Goal: Complete application form: Fill out and submit a form for a specific purpose

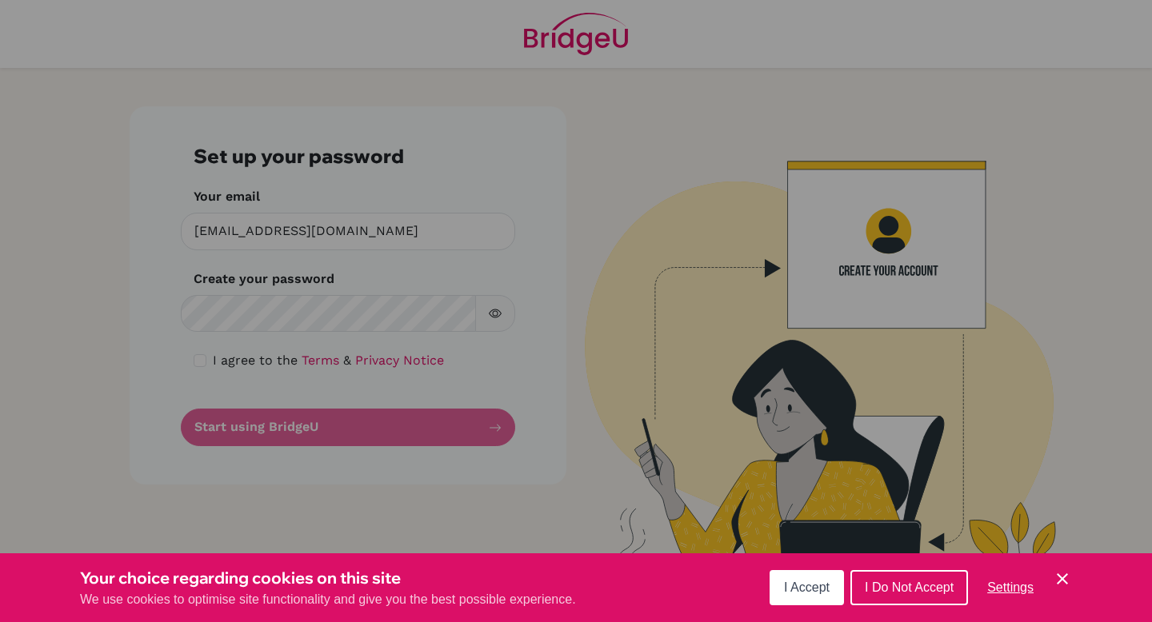
click at [263, 322] on div "Cookie Preferences" at bounding box center [576, 311] width 1152 height 622
click at [804, 596] on button "I Accept" at bounding box center [806, 587] width 74 height 35
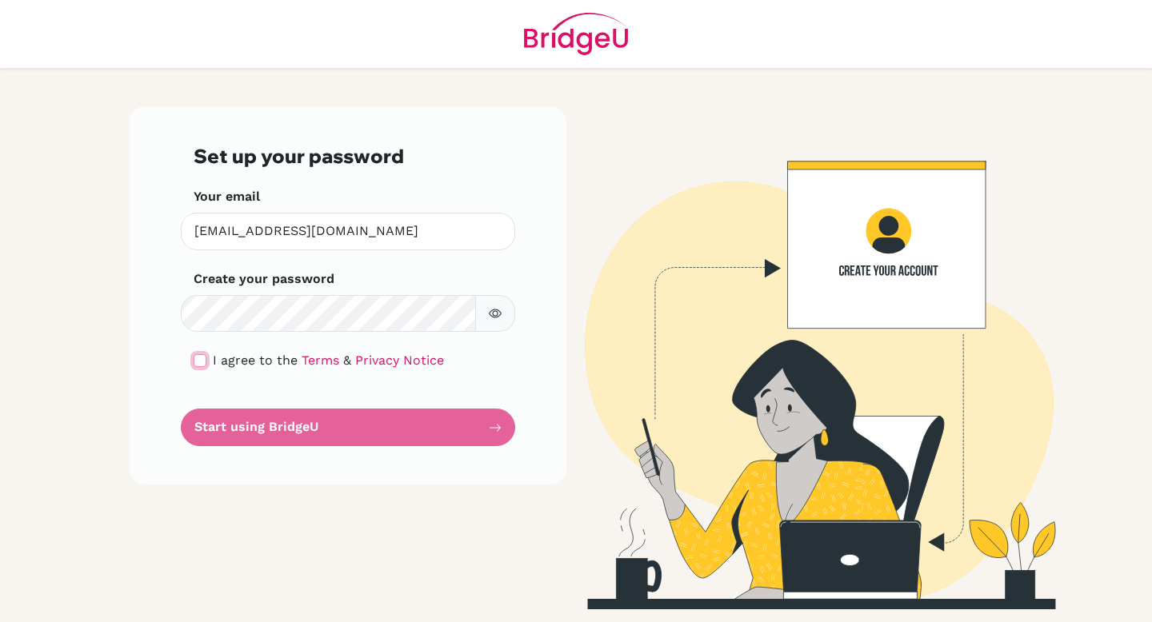
click at [194, 363] on input "checkbox" at bounding box center [200, 360] width 13 height 13
checkbox input "true"
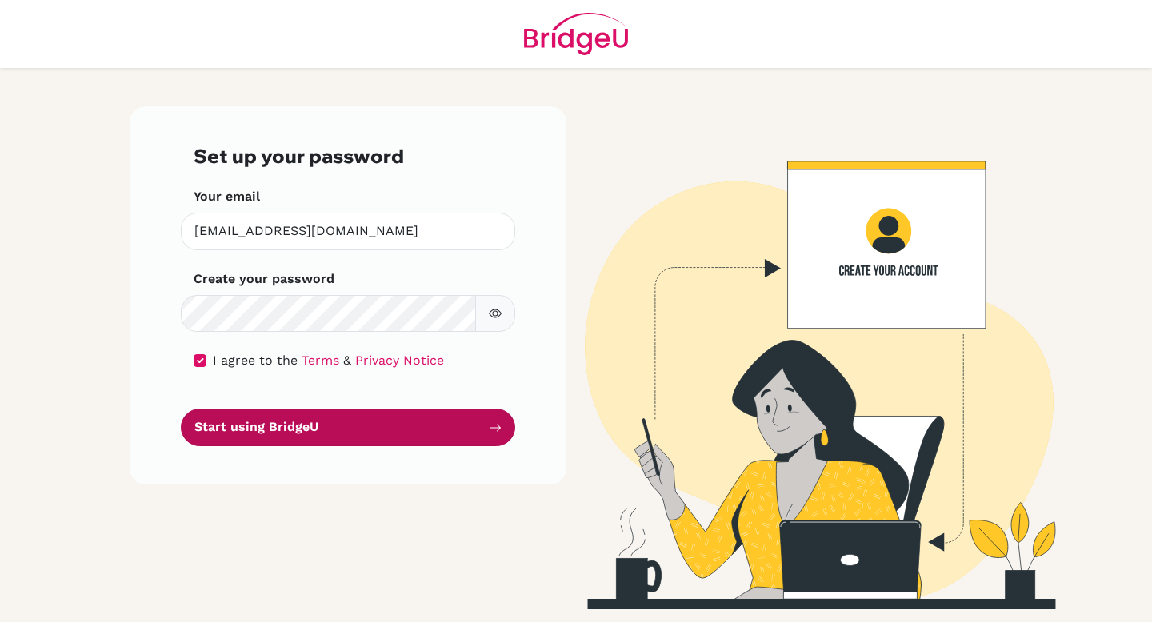
click at [302, 435] on button "Start using BridgeU" at bounding box center [348, 428] width 334 height 38
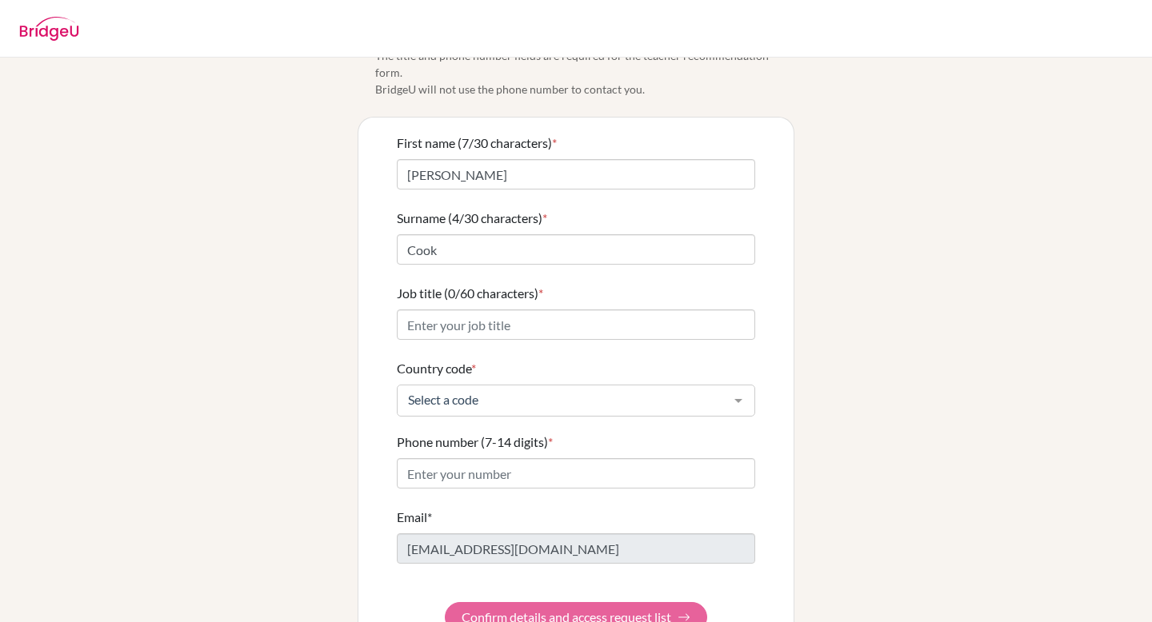
scroll to position [93, 0]
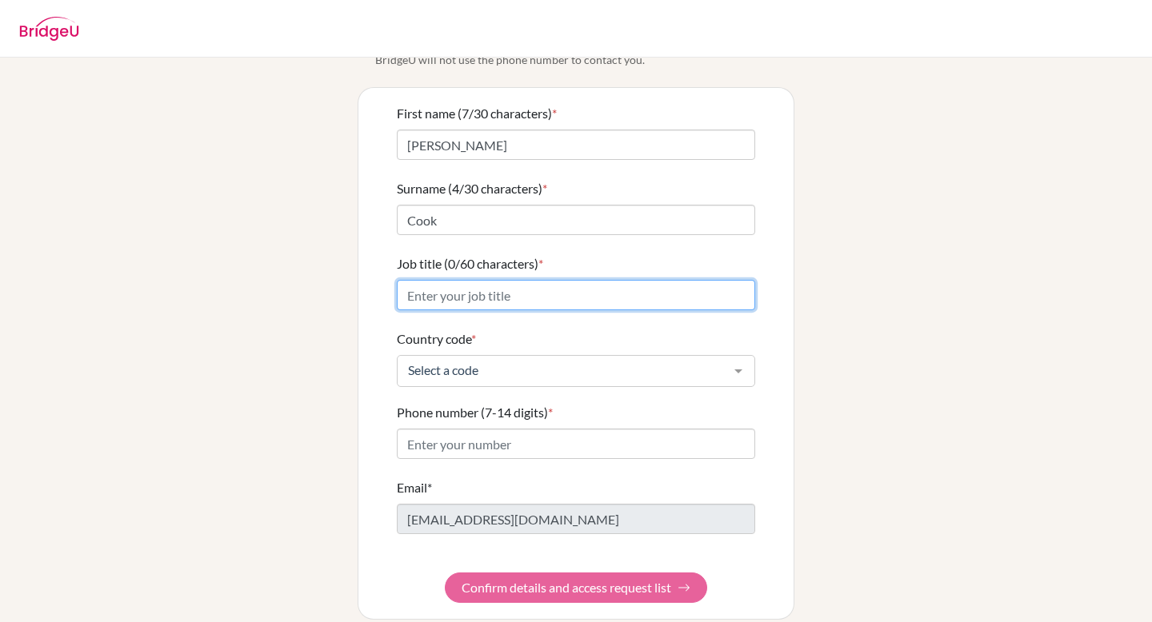
click at [550, 282] on input "Job title (0/60 characters) *" at bounding box center [576, 295] width 358 height 30
type input "T"
type input "I"
type input "Teacher, MUN Director, Head of Social Studies Department"
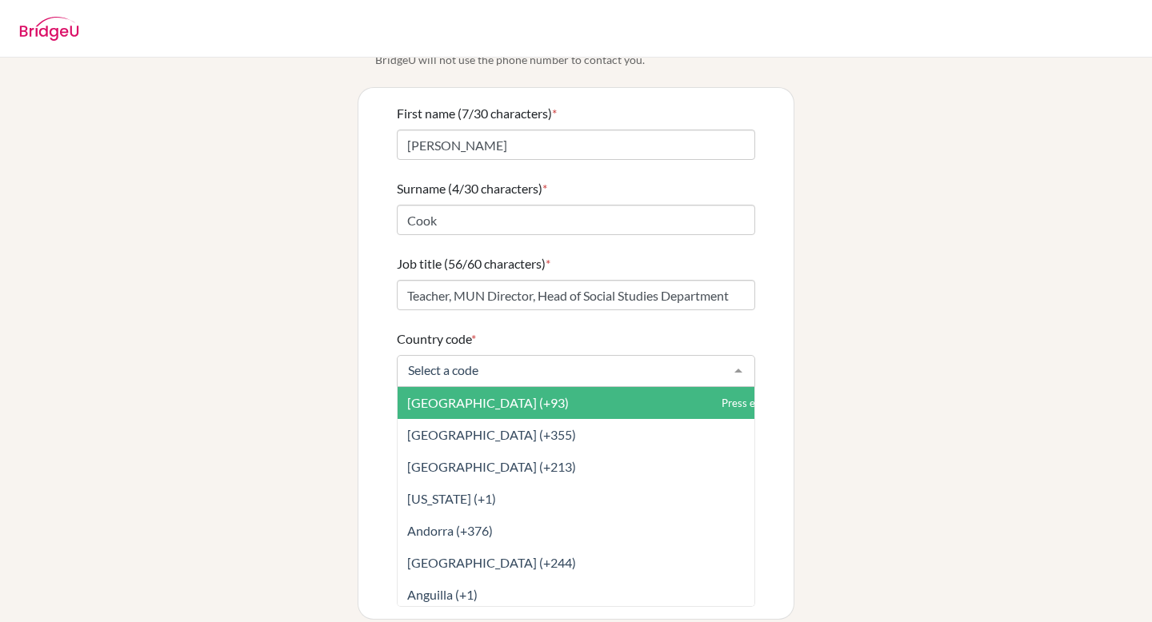
click at [732, 359] on div at bounding box center [738, 371] width 32 height 30
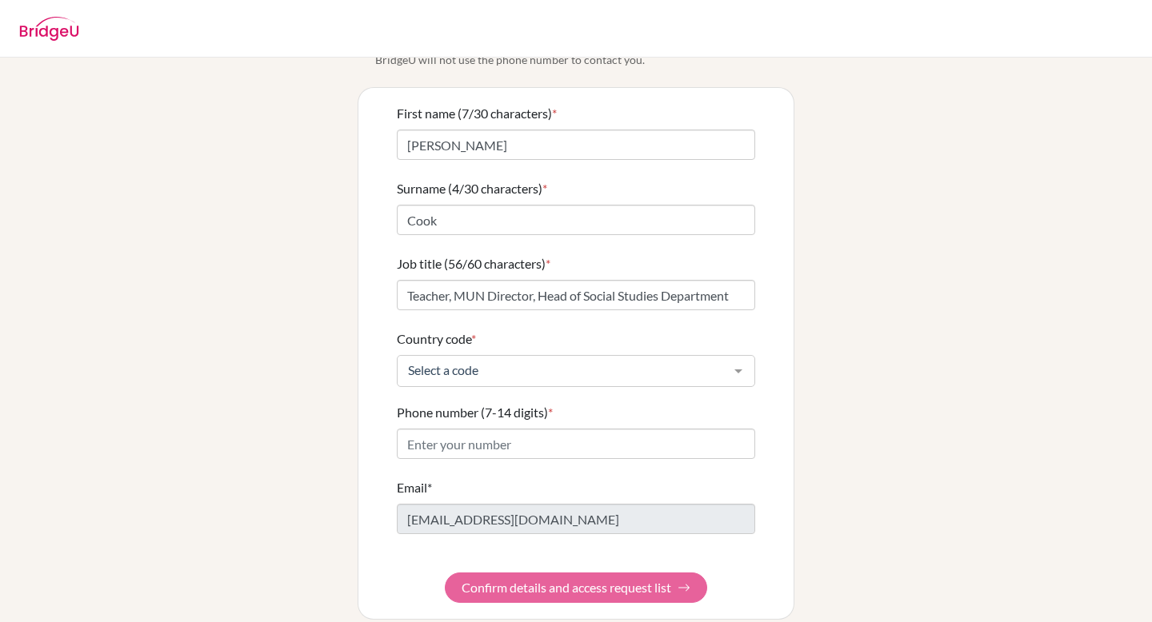
click at [735, 356] on div at bounding box center [738, 371] width 32 height 30
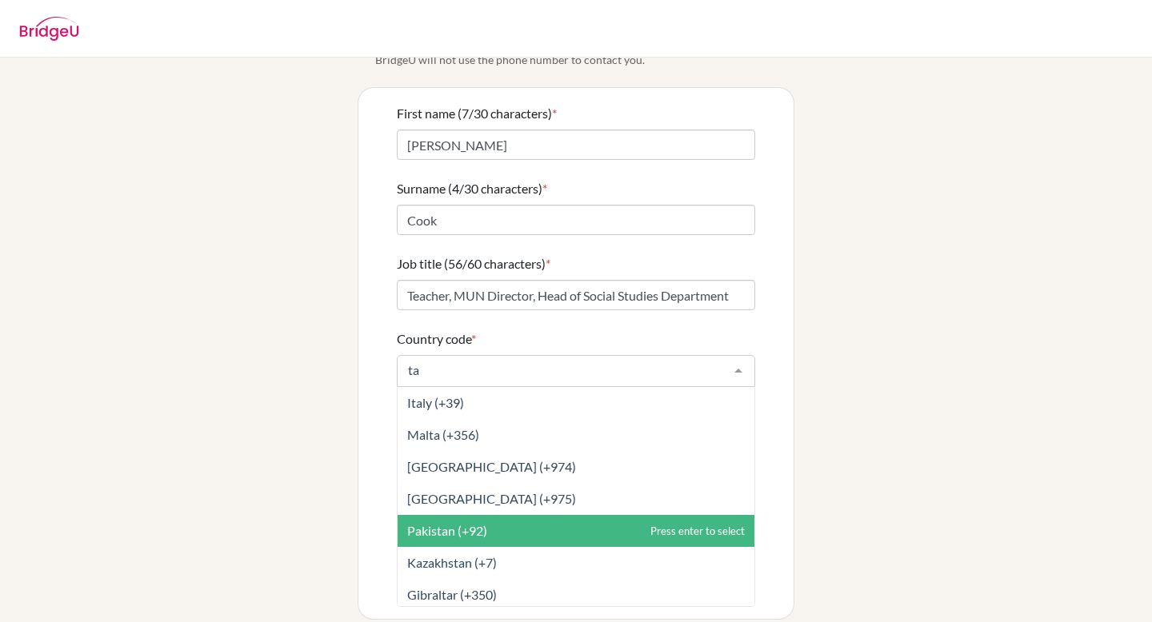
type input "tai"
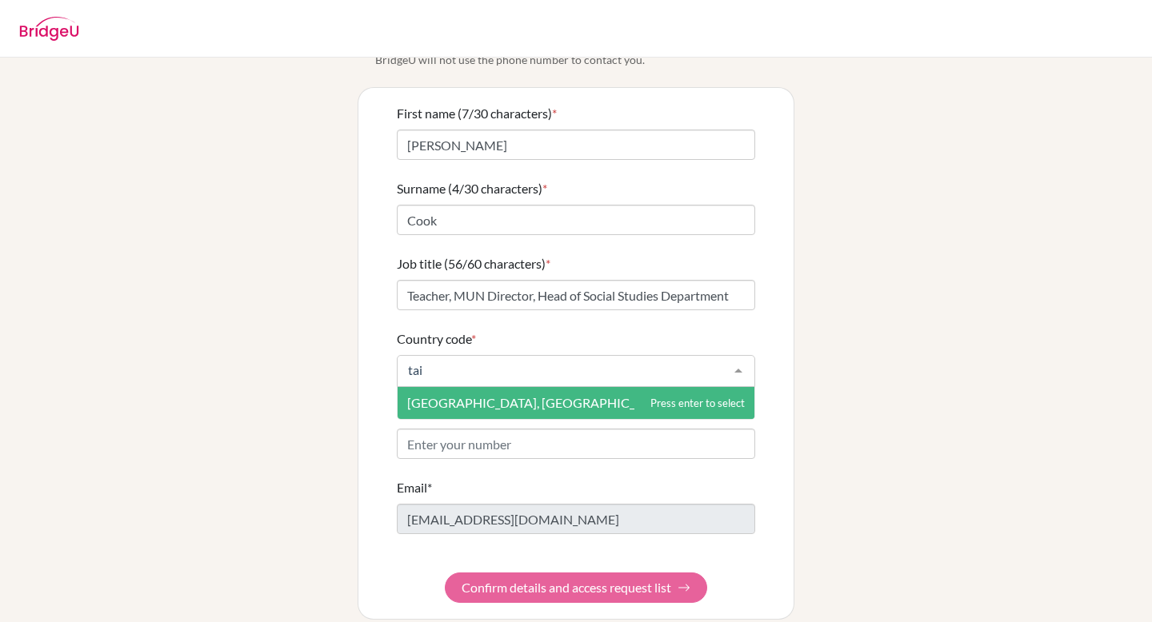
click at [475, 395] on span "[GEOGRAPHIC_DATA], [GEOGRAPHIC_DATA] (+886)" at bounding box center [575, 403] width 357 height 32
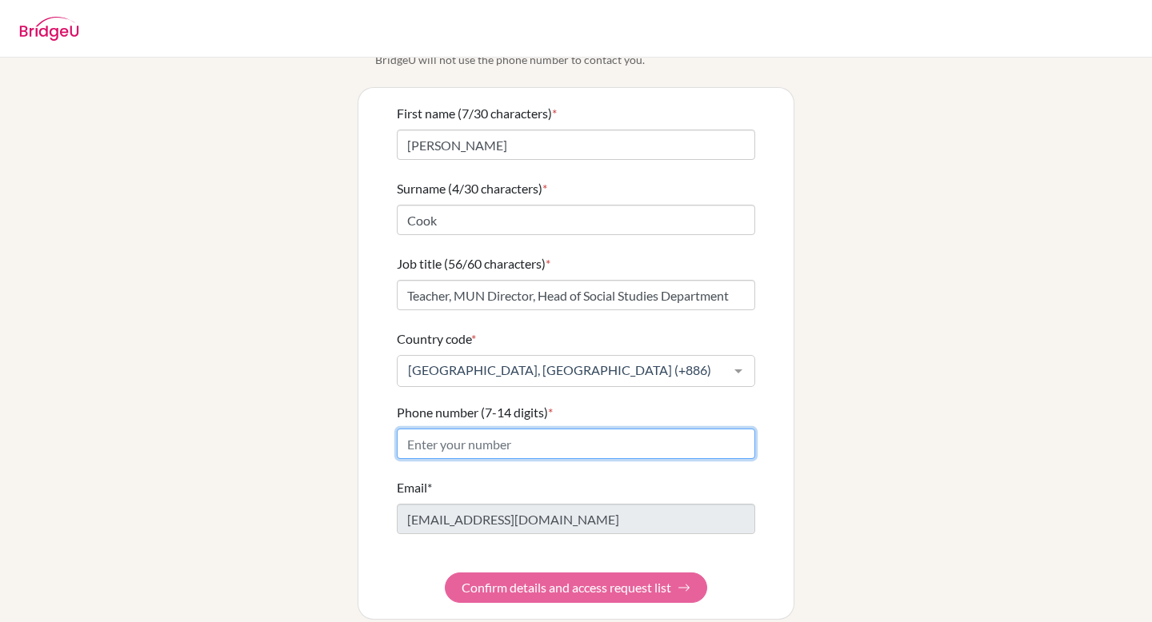
click at [474, 429] on input "Phone number (7-14 digits) *" at bounding box center [576, 444] width 358 height 30
type input "0901301488"
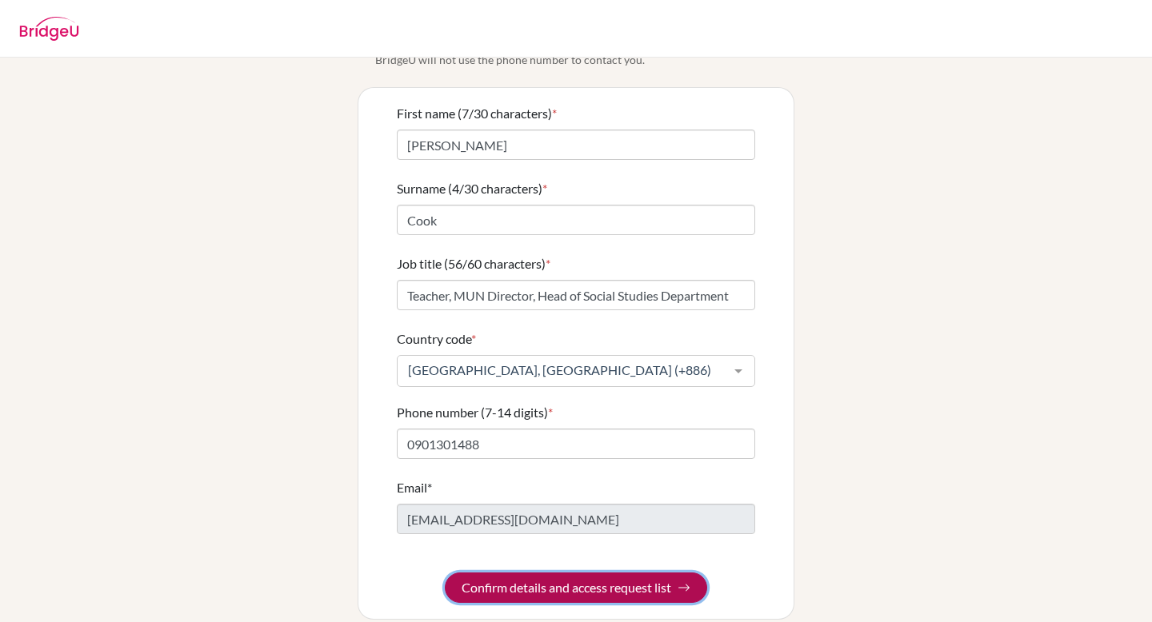
click at [565, 573] on button "Confirm details and access request list" at bounding box center [576, 588] width 262 height 30
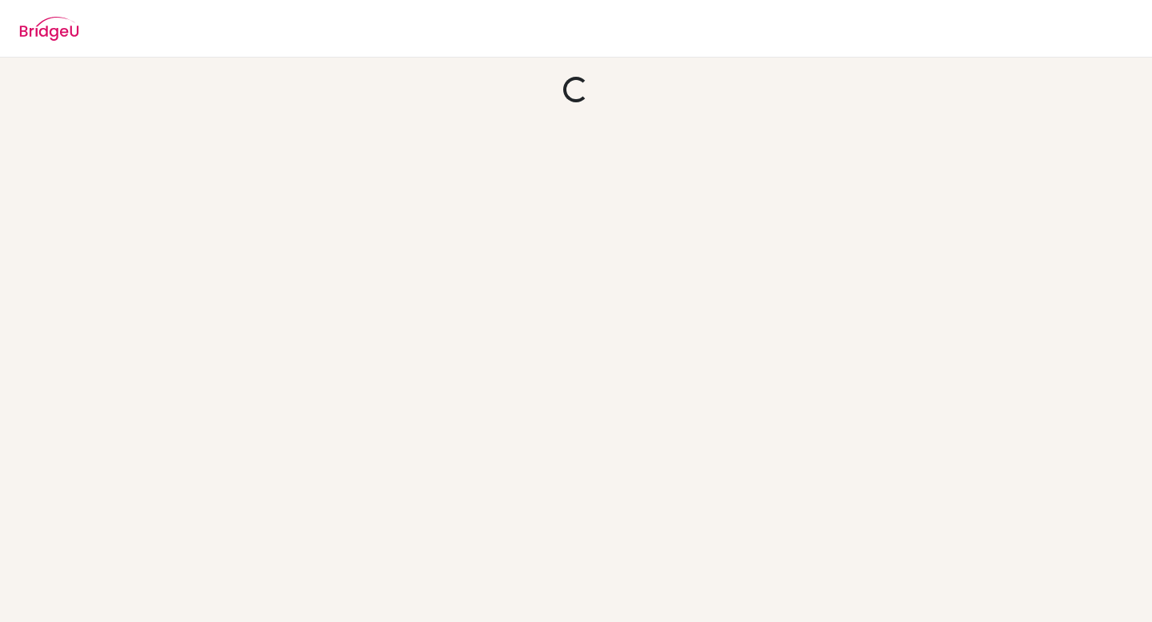
scroll to position [0, 0]
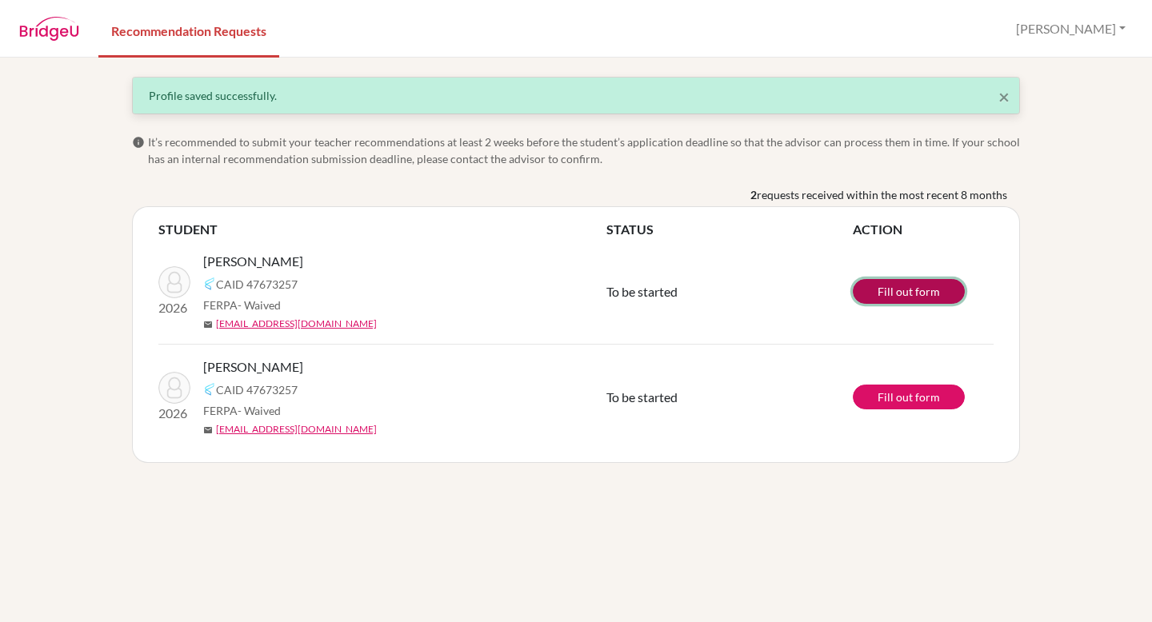
click at [897, 287] on link "Fill out form" at bounding box center [909, 291] width 112 height 25
